Goal: Obtain resource: Download file/media

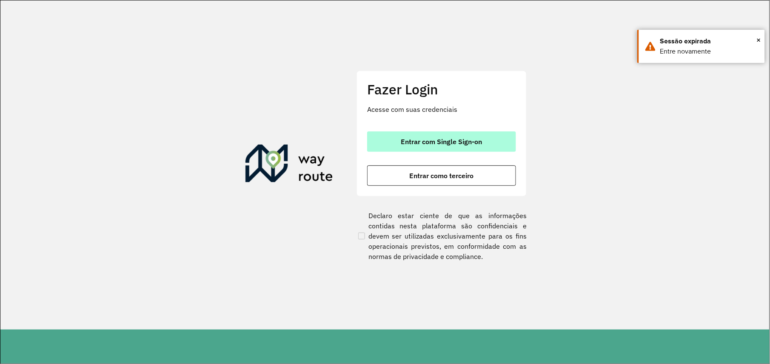
click at [426, 138] on font "Entrar com Single Sign-on" at bounding box center [441, 141] width 81 height 9
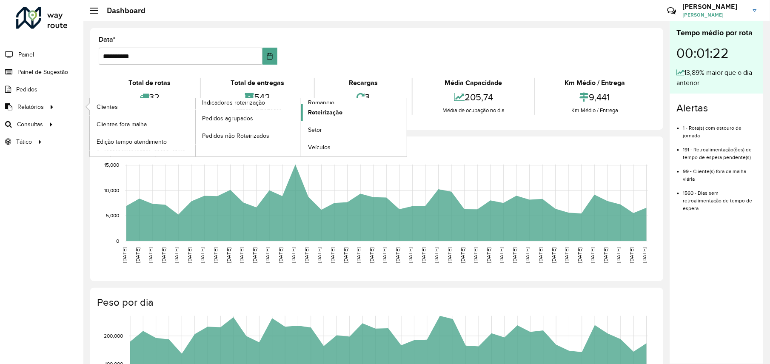
click at [324, 111] on span "Roteirização" at bounding box center [325, 112] width 34 height 9
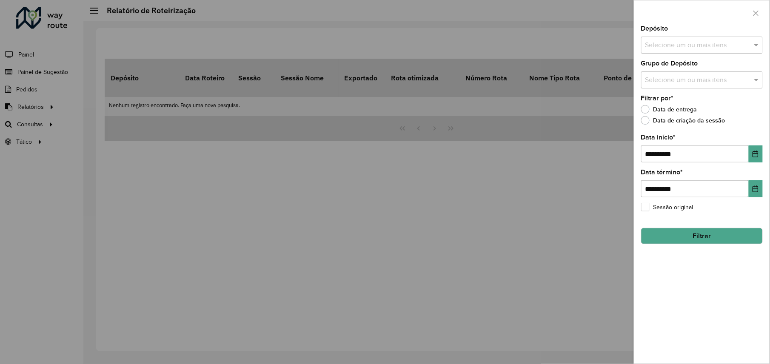
click at [575, 45] on input "text" at bounding box center [697, 45] width 109 height 10
click at [575, 91] on div "CDD Araçatuba" at bounding box center [702, 87] width 120 height 14
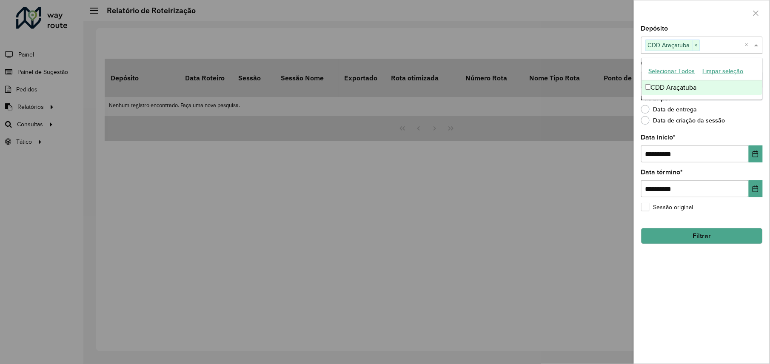
click at [575, 176] on div at bounding box center [385, 182] width 770 height 364
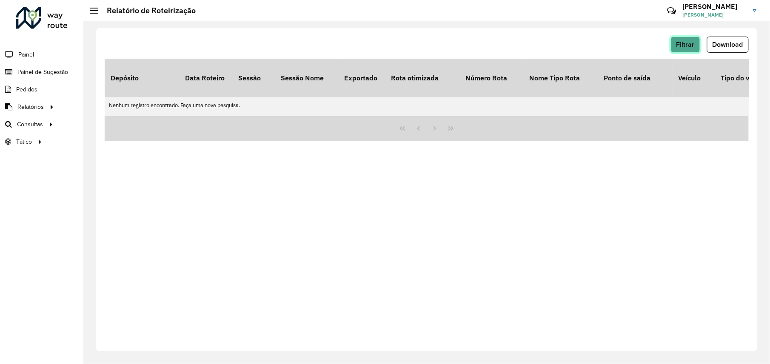
click at [575, 45] on span "Filtrar" at bounding box center [686, 44] width 18 height 7
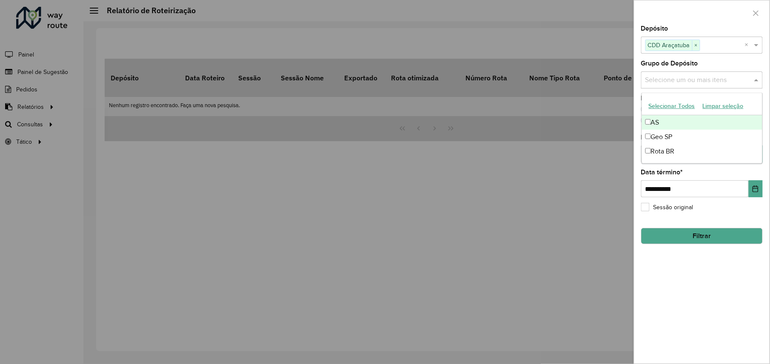
click at [575, 77] on input "text" at bounding box center [697, 80] width 109 height 10
click at [575, 144] on div "Geo SP" at bounding box center [702, 137] width 120 height 14
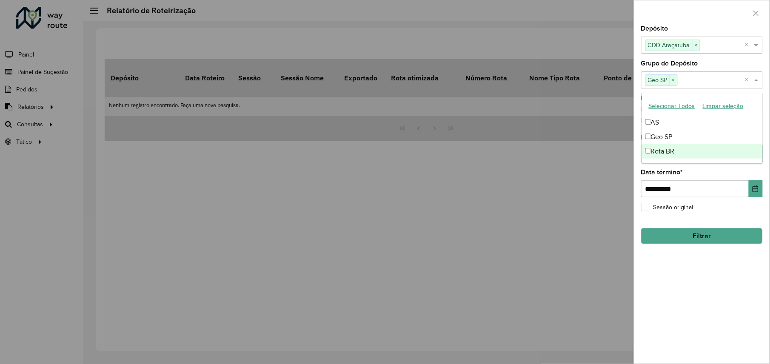
click at [575, 273] on div "**********" at bounding box center [702, 195] width 135 height 338
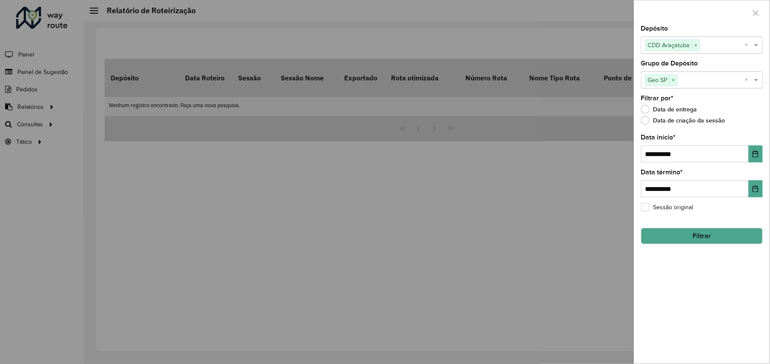
click at [575, 239] on button "Filtrar" at bounding box center [702, 236] width 122 height 16
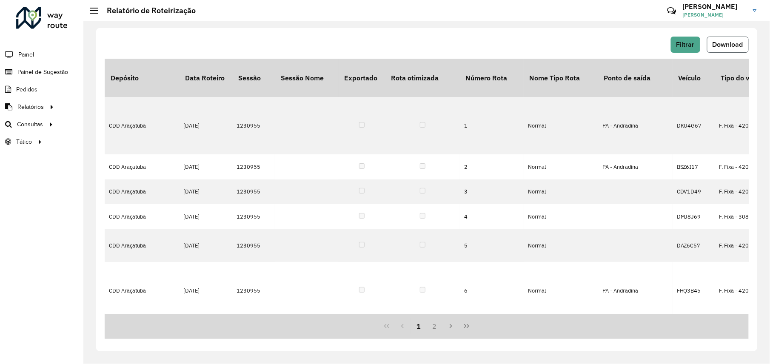
click at [575, 46] on span "Download" at bounding box center [728, 44] width 31 height 7
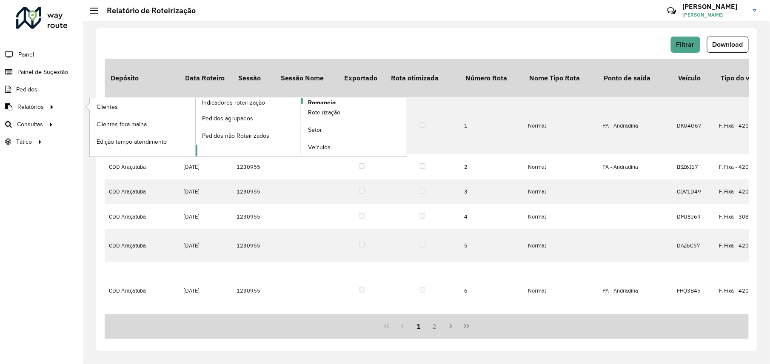
click at [326, 103] on span "Romaneio" at bounding box center [322, 102] width 28 height 9
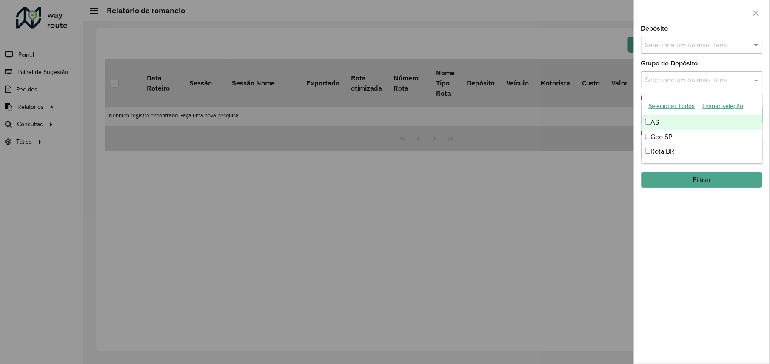
click at [575, 80] on input "text" at bounding box center [697, 80] width 109 height 10
click at [575, 140] on div "Geo SP" at bounding box center [702, 137] width 120 height 14
click at [575, 42] on input "text" at bounding box center [697, 45] width 109 height 10
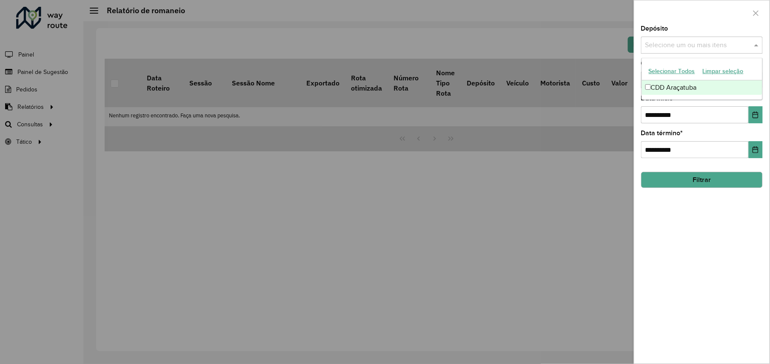
click at [575, 87] on div "CDD Araçatuba" at bounding box center [702, 87] width 120 height 14
click at [575, 177] on button "Filtrar" at bounding box center [702, 180] width 122 height 16
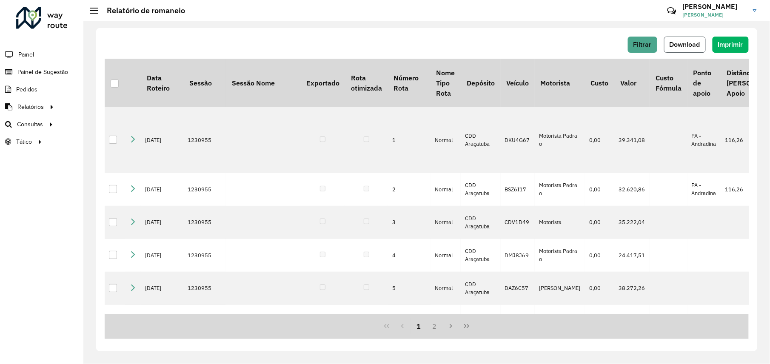
click at [575, 45] on span "Download" at bounding box center [685, 44] width 31 height 7
click at [466, 48] on div "Filtrar Download Imprimir" at bounding box center [427, 45] width 644 height 16
